Goal: Task Accomplishment & Management: Use online tool/utility

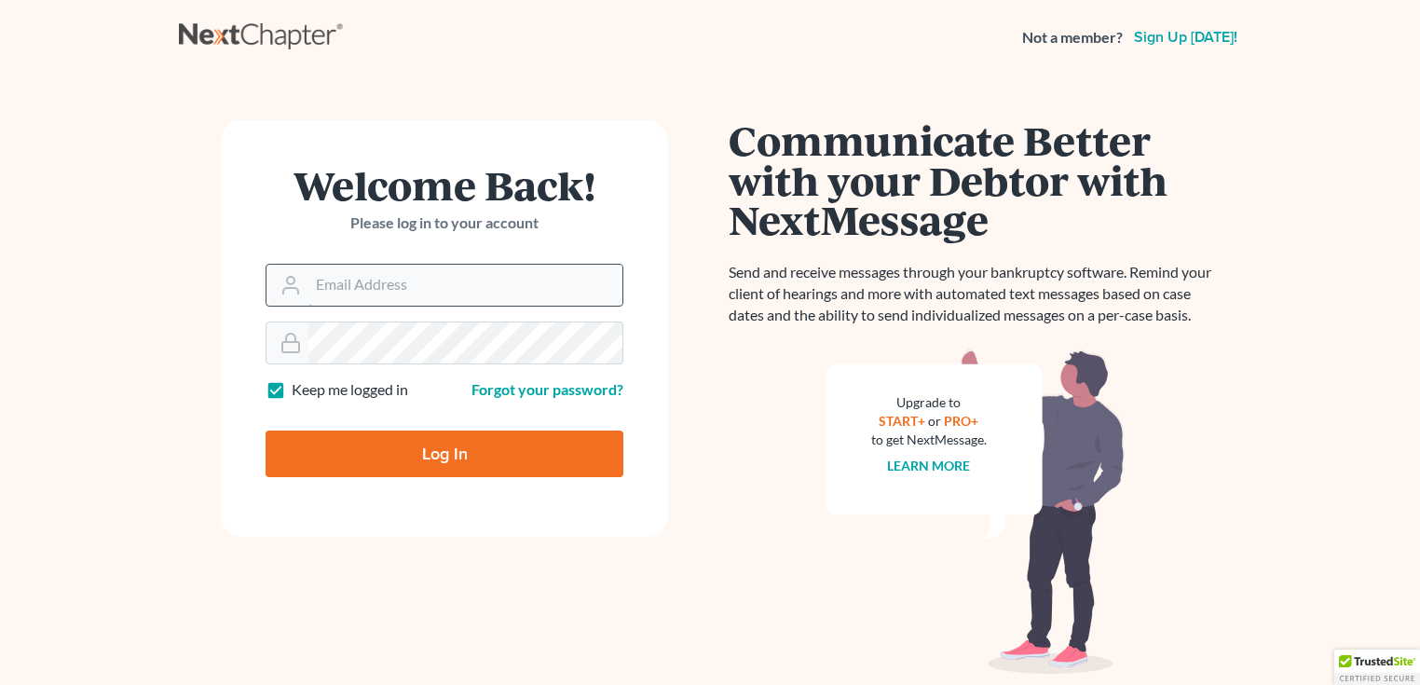
click at [362, 293] on input "Email Address" at bounding box center [465, 285] width 314 height 41
type input "[PERSON_NAME][EMAIL_ADDRESS][DOMAIN_NAME]"
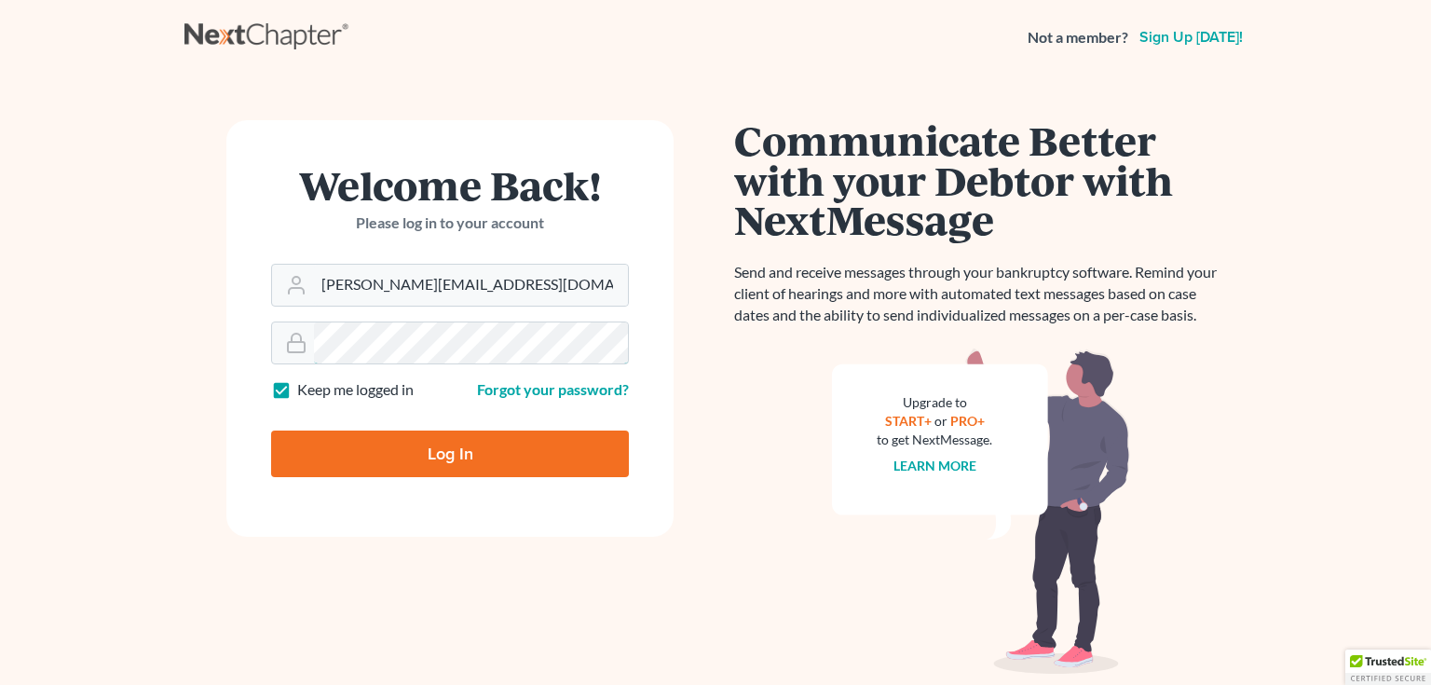
click at [271, 430] on input "Log In" at bounding box center [450, 453] width 358 height 47
type input "Thinking..."
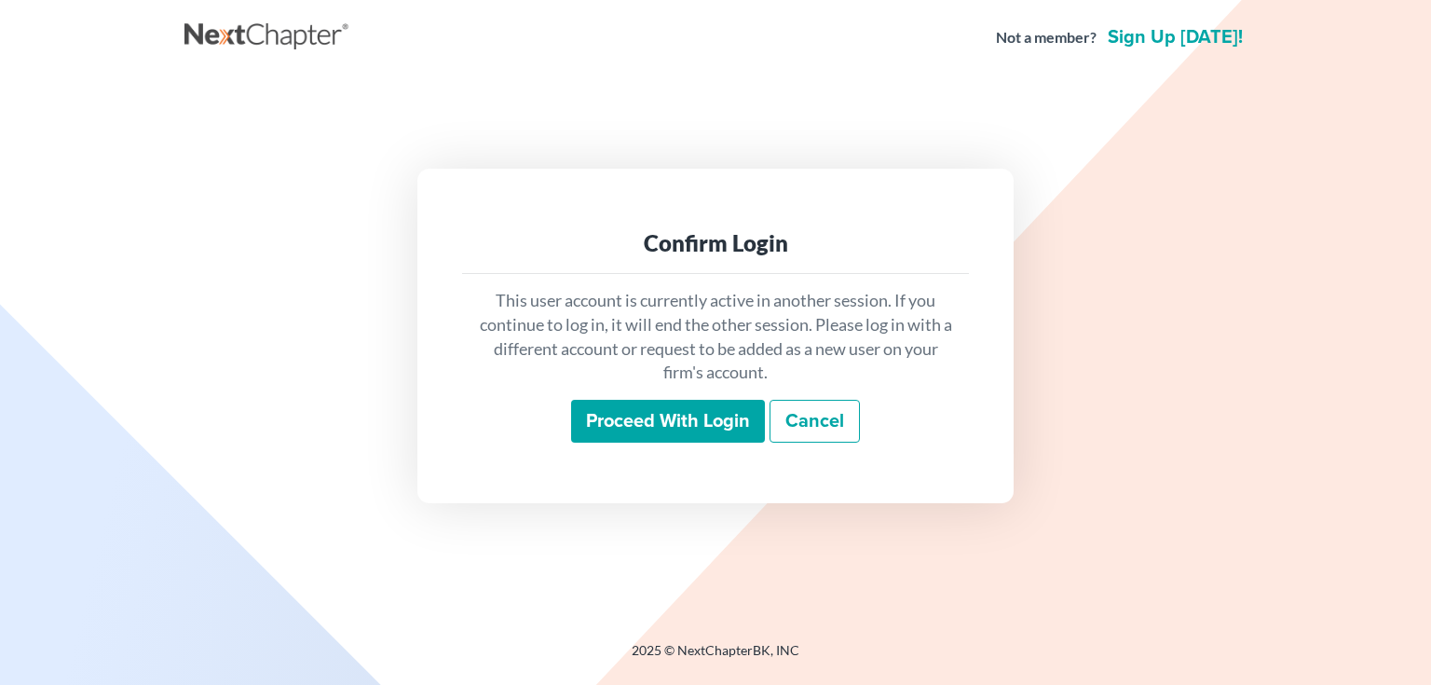
click at [656, 416] on input "Proceed with login" at bounding box center [668, 421] width 194 height 43
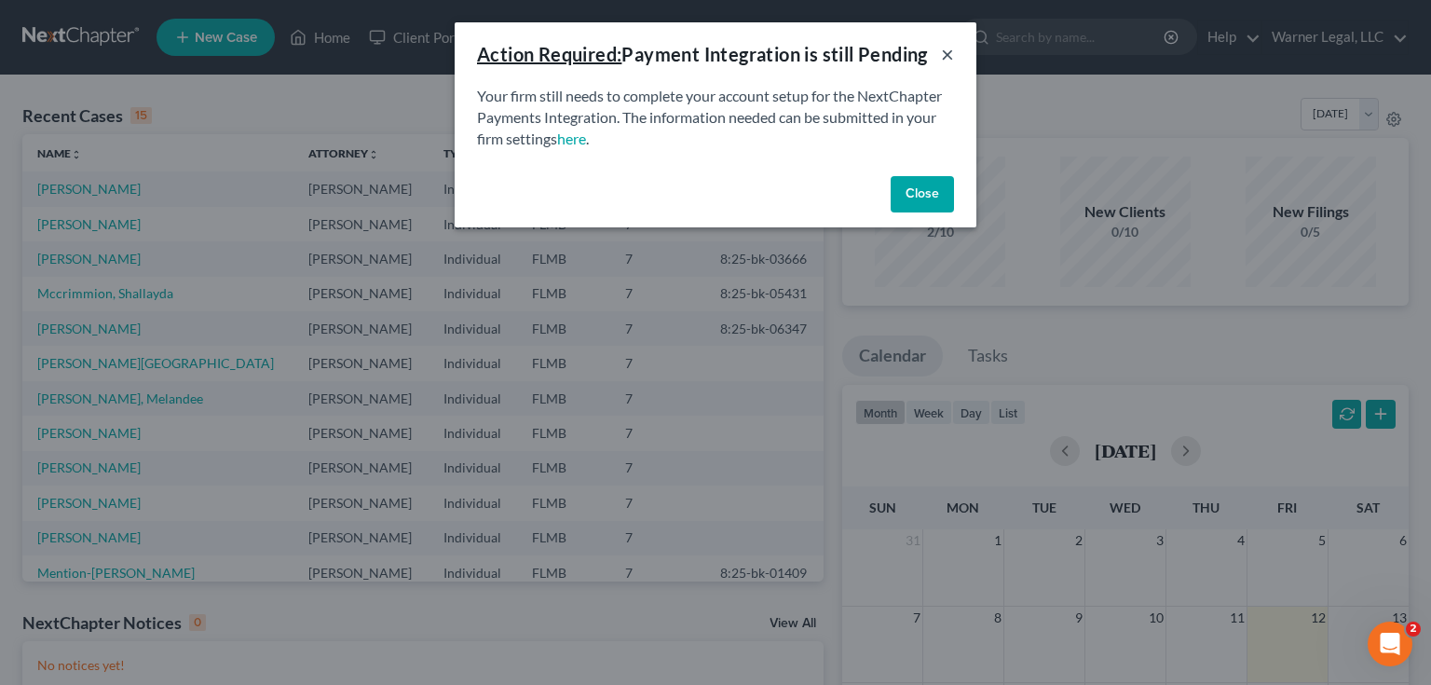
click at [945, 55] on button "×" at bounding box center [947, 54] width 13 height 22
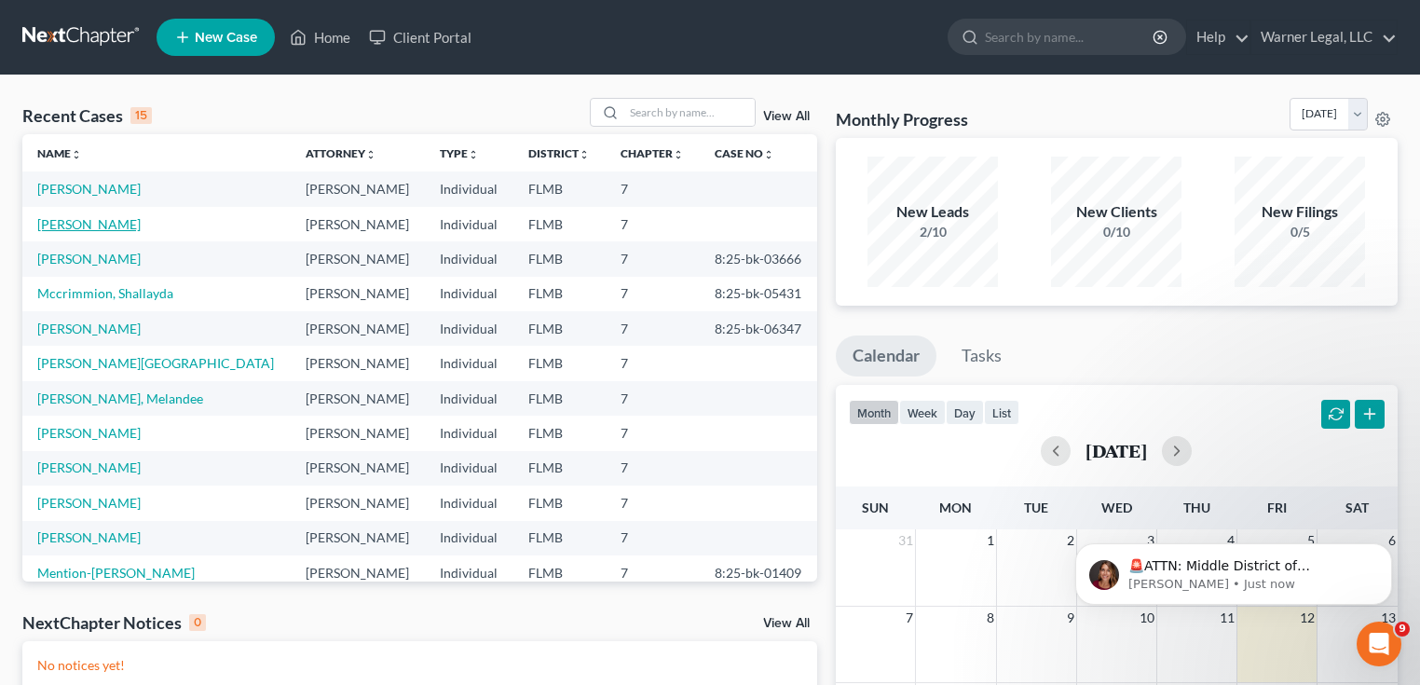
click at [79, 227] on link "[PERSON_NAME]" at bounding box center [88, 224] width 103 height 16
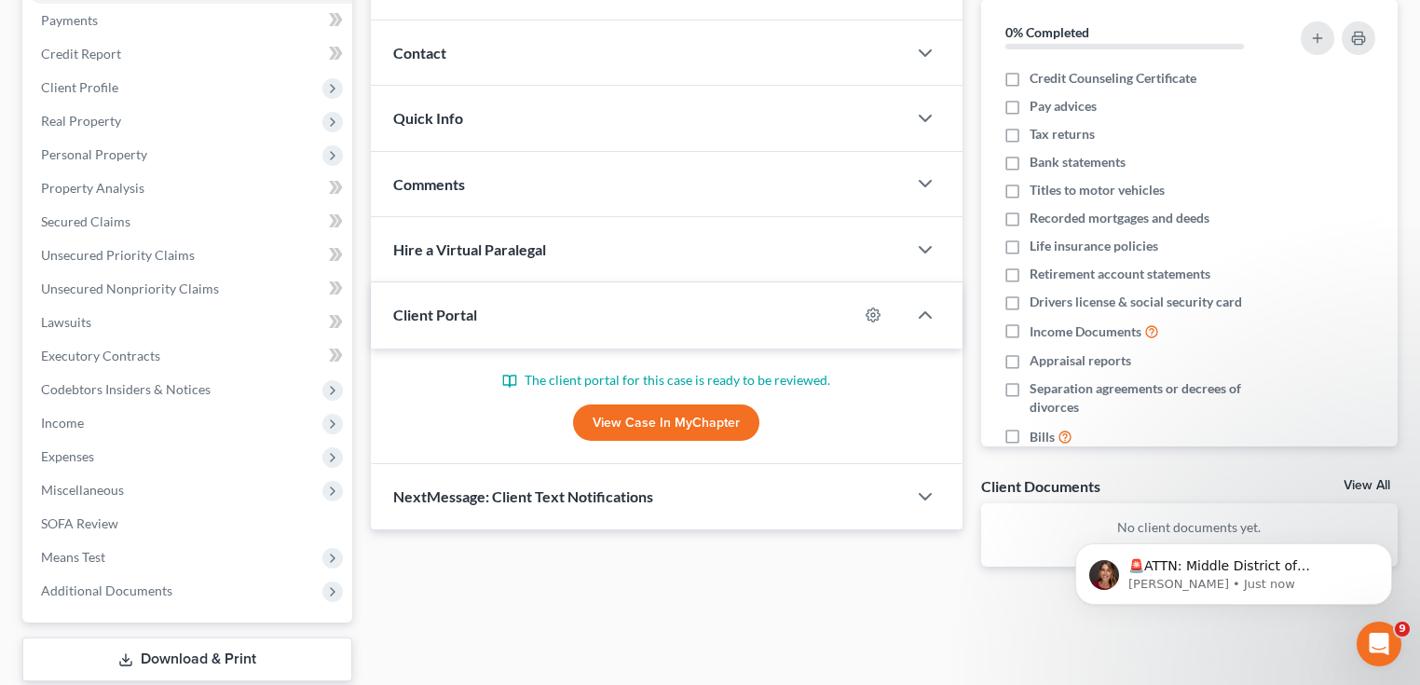
scroll to position [337, 0]
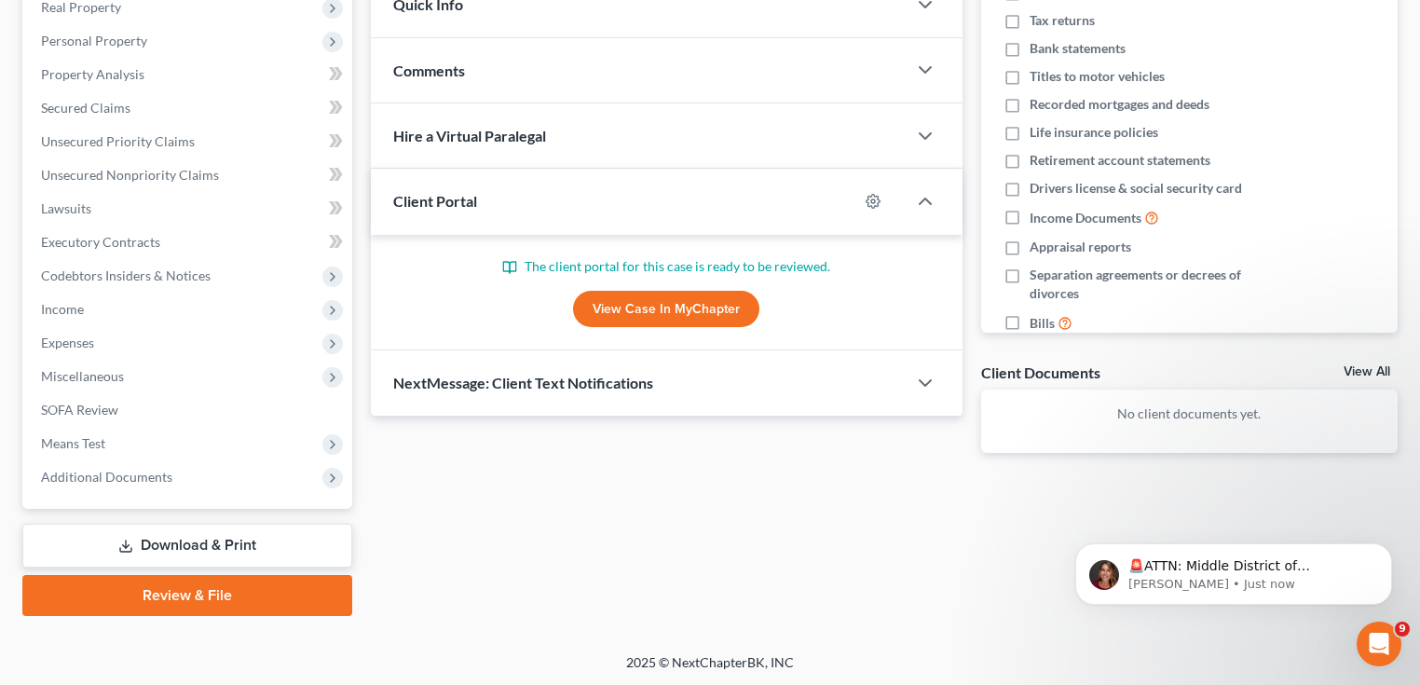
click at [645, 300] on link "View Case in MyChapter" at bounding box center [666, 309] width 186 height 37
